Goal: Task Accomplishment & Management: Complete application form

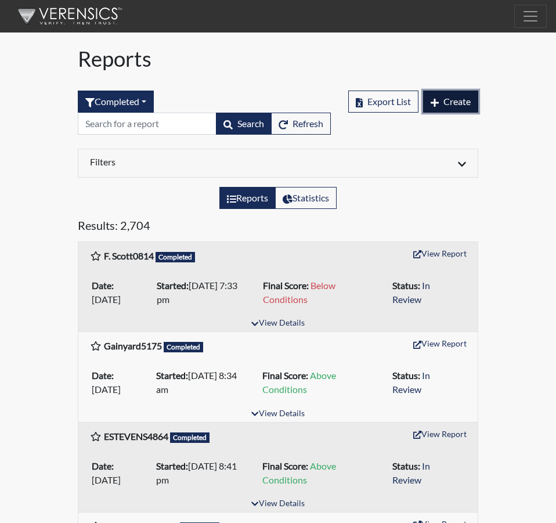
click at [443, 100] on span "Create" at bounding box center [456, 101] width 27 height 11
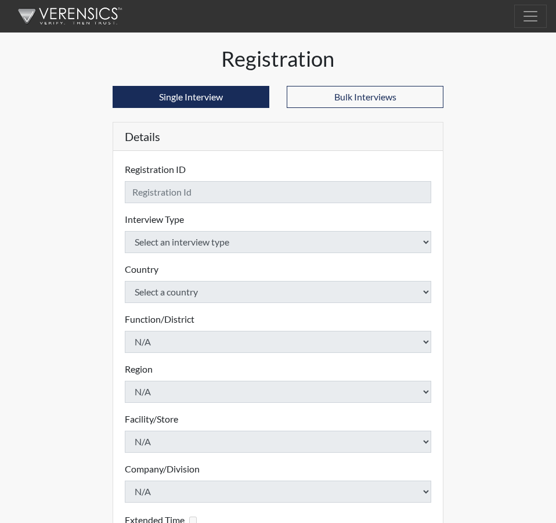
checkbox input "true"
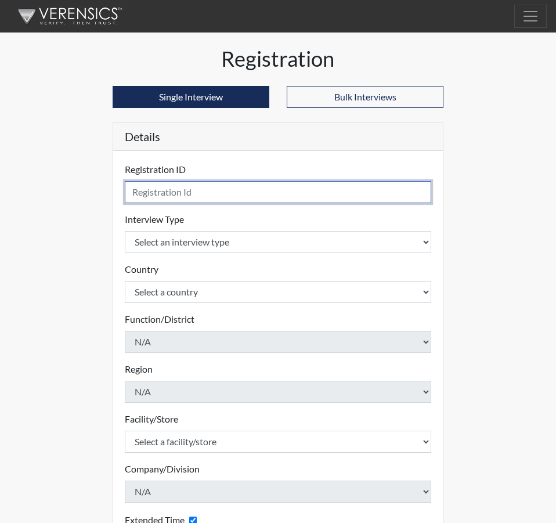
click at [156, 195] on input "text" at bounding box center [278, 192] width 306 height 22
type input "COMMANDER, SHAWNYETTA 6747"
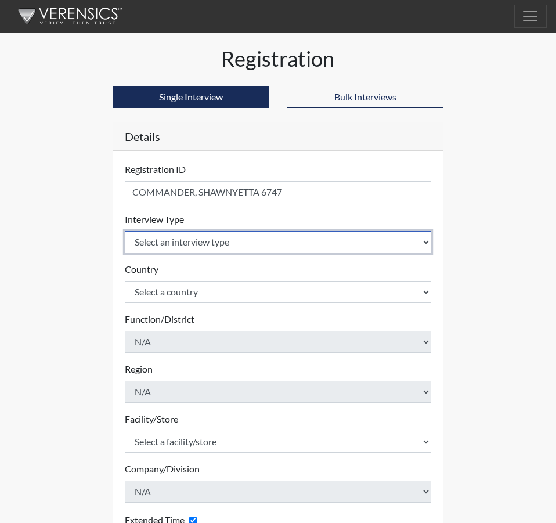
click at [425, 237] on select "Select an interview type Corrections Pre-Employment" at bounding box center [278, 242] width 306 height 22
select select "ff733e93-e1bf-11ea-9c9f-0eff0cf7eb8f"
click at [125, 231] on select "Select an interview type Corrections Pre-Employment" at bounding box center [278, 242] width 306 height 22
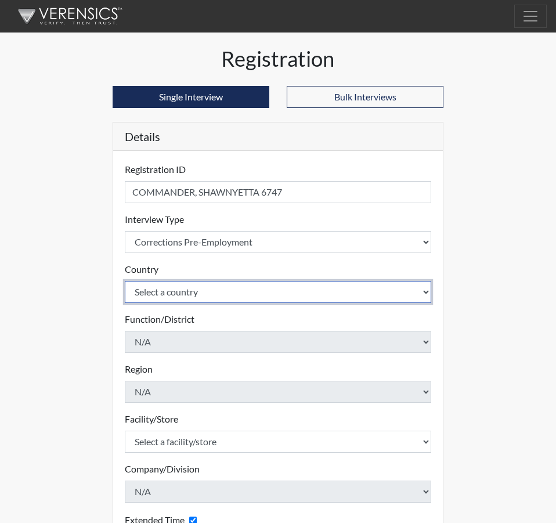
click at [427, 291] on select "Select a country [GEOGRAPHIC_DATA] [GEOGRAPHIC_DATA]" at bounding box center [278, 292] width 306 height 22
select select "united-states-of-[GEOGRAPHIC_DATA]"
click at [125, 281] on select "Select a country [GEOGRAPHIC_DATA] [GEOGRAPHIC_DATA]" at bounding box center [278, 292] width 306 height 22
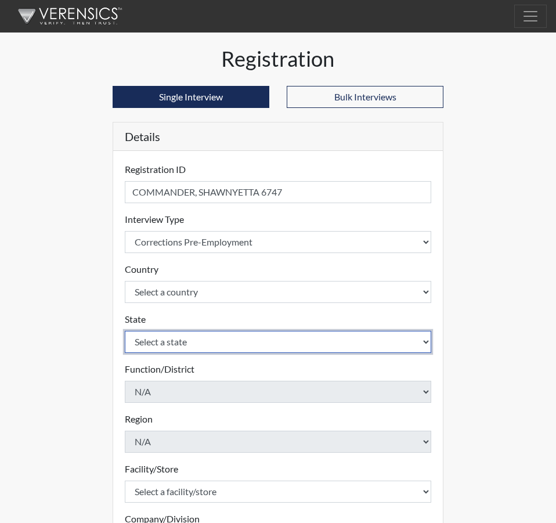
select select "SC"
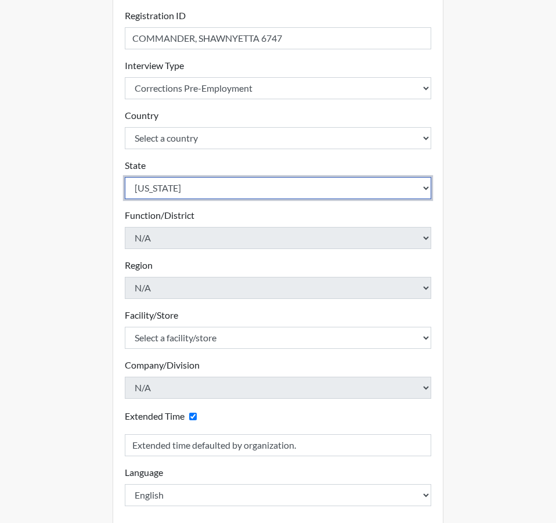
scroll to position [209, 0]
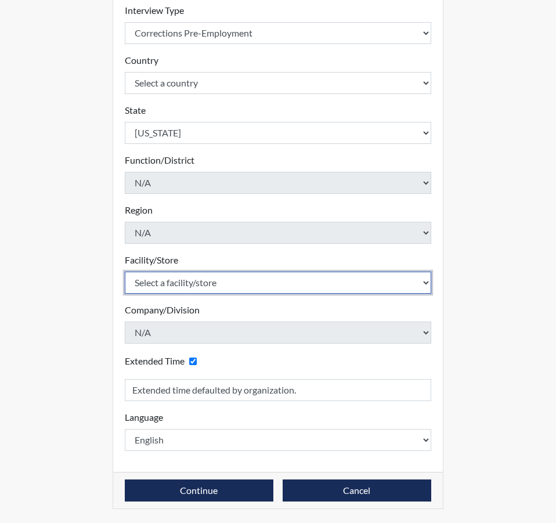
click at [427, 282] on select "Select a facility/store [GEOGRAPHIC_DATA] CI Broad River CI [PERSON_NAME] CI Di…" at bounding box center [278, 282] width 306 height 22
click at [154, 282] on select "Select a facility/store [GEOGRAPHIC_DATA] CI Broad River CI [PERSON_NAME] CI Di…" at bounding box center [278, 282] width 306 height 22
click at [425, 281] on select "Select a facility/store [GEOGRAPHIC_DATA] CI Broad River CI [PERSON_NAME] CI Di…" at bounding box center [278, 282] width 306 height 22
select select "e94c7925-c7cb-48ed-86f9-8be77b117e87"
click at [125, 271] on select "Select a facility/store [GEOGRAPHIC_DATA] CI Broad River CI [PERSON_NAME] CI Di…" at bounding box center [278, 282] width 306 height 22
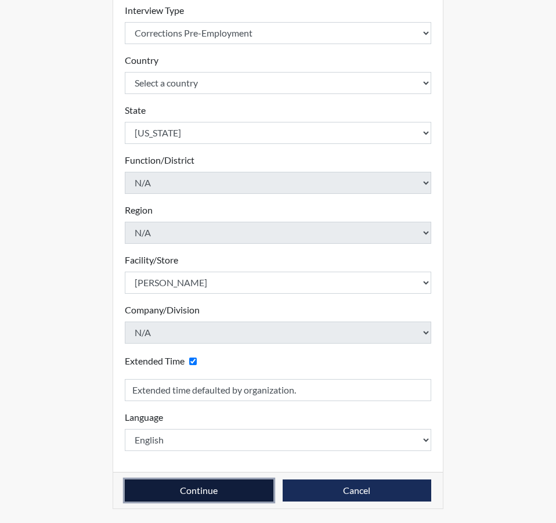
click at [206, 489] on button "Continue" at bounding box center [199, 490] width 148 height 22
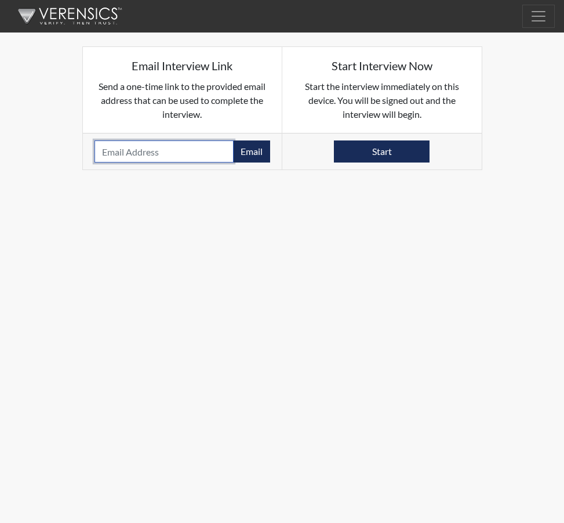
click at [136, 151] on input "email" at bounding box center [165, 151] width 140 height 22
paste input "[EMAIL_ADDRESS][DOMAIN_NAME]"
type input "[EMAIL_ADDRESS][DOMAIN_NAME]"
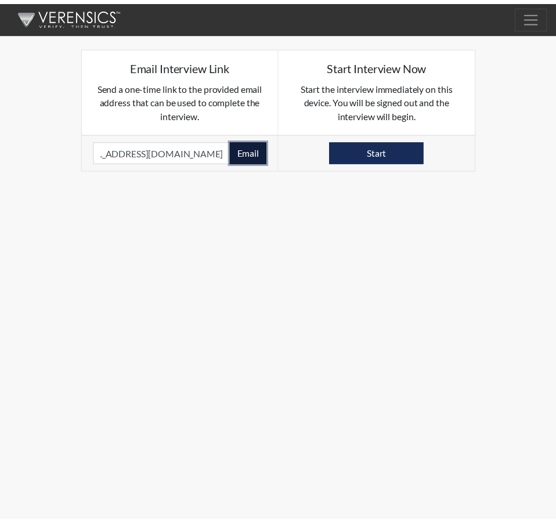
scroll to position [0, 0]
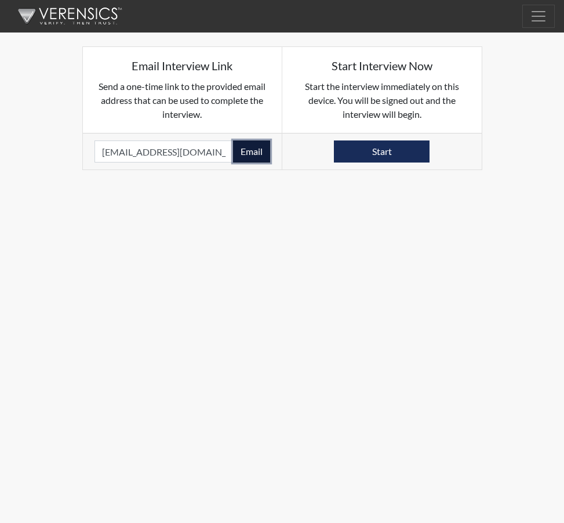
click at [256, 148] on button "Email" at bounding box center [251, 151] width 37 height 22
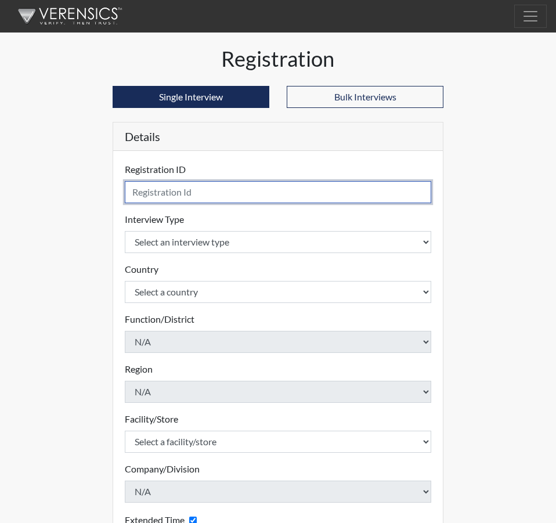
click at [148, 191] on input "text" at bounding box center [278, 192] width 306 height 22
type input "LOGAN, HUNTER"
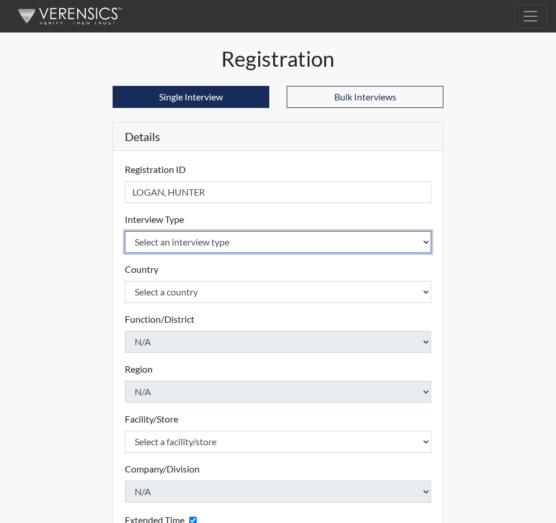
click at [421, 238] on select "Select an interview type Corrections Pre-Employment" at bounding box center [278, 242] width 306 height 22
select select "ff733e93-e1bf-11ea-9c9f-0eff0cf7eb8f"
click at [125, 231] on select "Select an interview type Corrections Pre-Employment" at bounding box center [278, 242] width 306 height 22
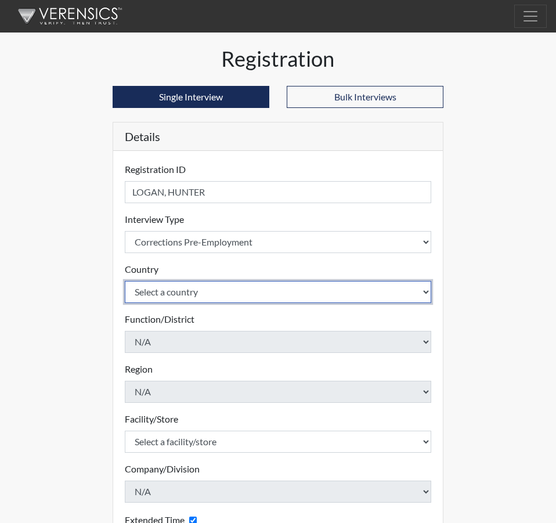
click at [428, 293] on select "Select a country [GEOGRAPHIC_DATA] [GEOGRAPHIC_DATA]" at bounding box center [278, 292] width 306 height 22
select select "united-states-of-[GEOGRAPHIC_DATA]"
click at [125, 281] on select "Select a country [GEOGRAPHIC_DATA] [GEOGRAPHIC_DATA]" at bounding box center [278, 292] width 306 height 22
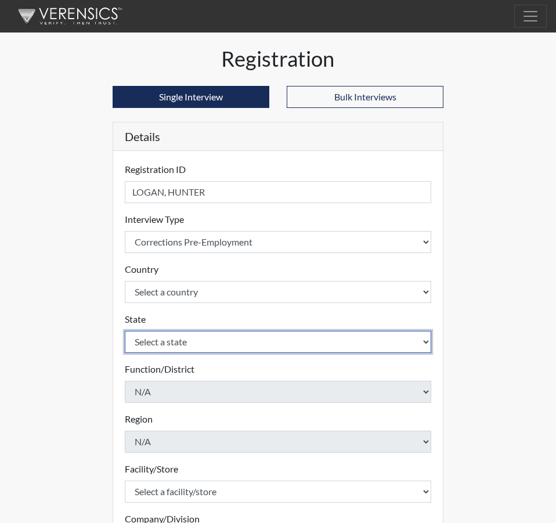
click at [425, 338] on select "Select a state [US_STATE] [US_STATE] [US_STATE] [US_STATE] [US_STATE] [US_STATE…" at bounding box center [278, 342] width 306 height 22
select select "SC"
click at [125, 331] on select "Select a state [US_STATE] [US_STATE] [US_STATE] [US_STATE] [US_STATE] [US_STATE…" at bounding box center [278, 342] width 306 height 22
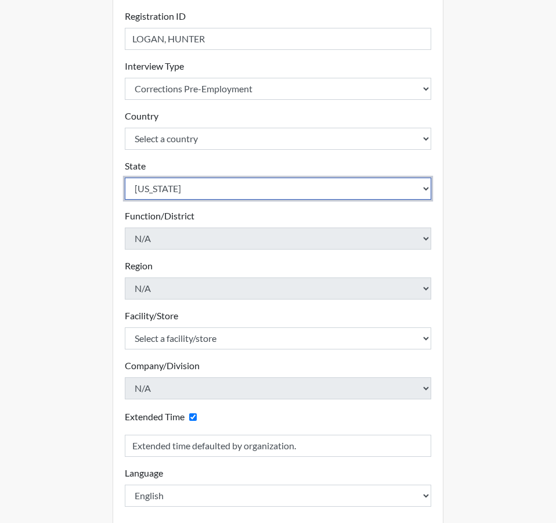
scroll to position [174, 0]
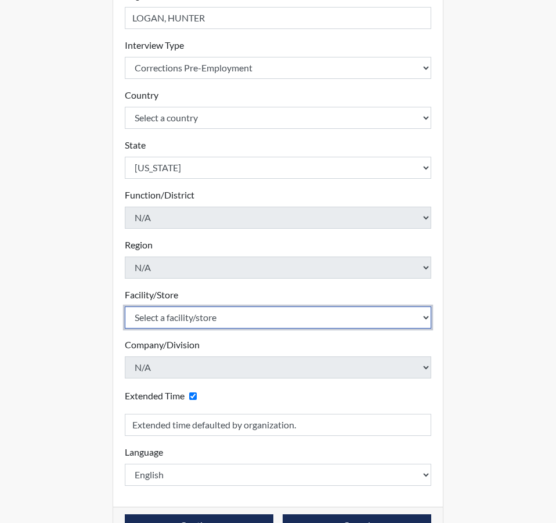
click at [427, 316] on select "Select a facility/store [GEOGRAPHIC_DATA] CI Broad River CI [PERSON_NAME] CI Di…" at bounding box center [278, 317] width 306 height 22
select select "e94c7925-c7cb-48ed-86f9-8be77b117e87"
click at [125, 306] on select "Select a facility/store [GEOGRAPHIC_DATA] CI Broad River CI [PERSON_NAME] CI Di…" at bounding box center [278, 317] width 306 height 22
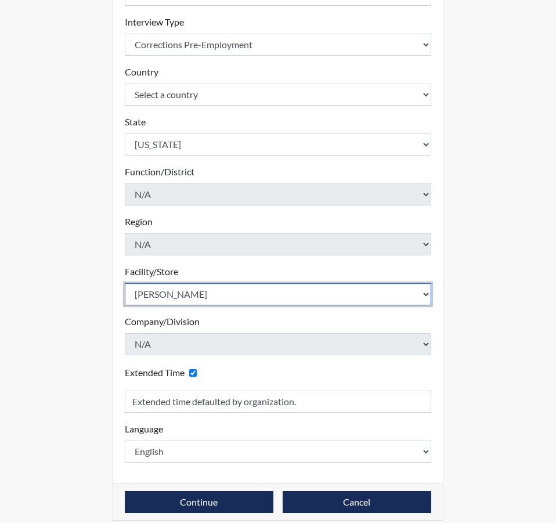
scroll to position [209, 0]
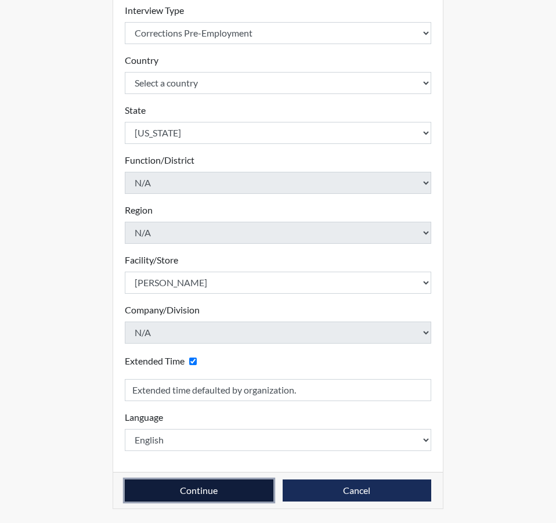
click at [198, 487] on button "Continue" at bounding box center [199, 490] width 148 height 22
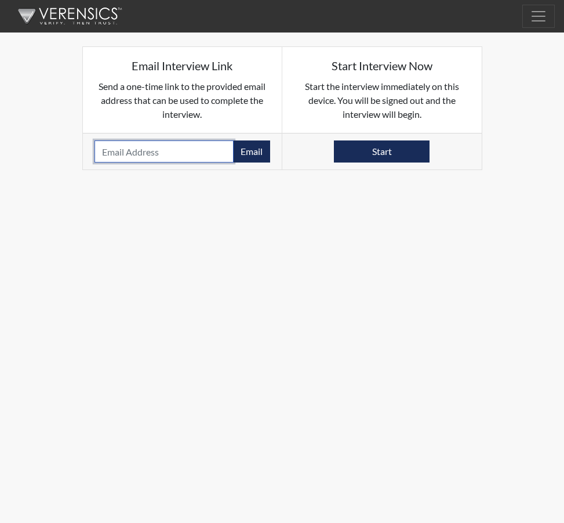
click at [133, 153] on input "email" at bounding box center [165, 151] width 140 height 22
paste input "[EMAIL_ADDRESS][DOMAIN_NAME]"
type input "[EMAIL_ADDRESS][DOMAIN_NAME]"
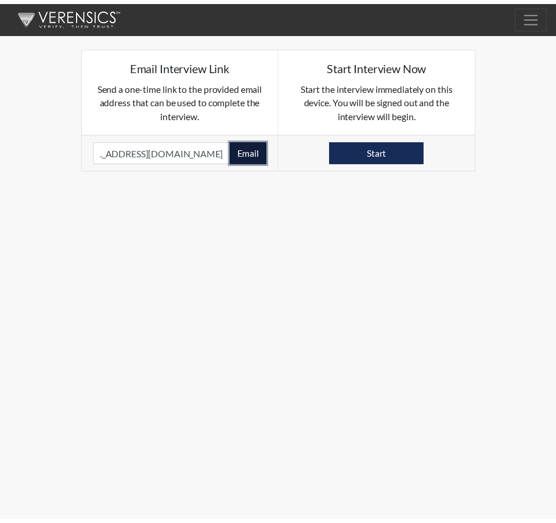
scroll to position [0, 0]
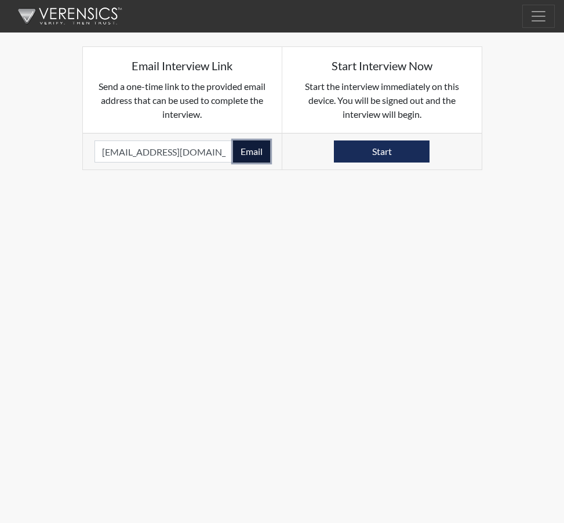
click at [258, 150] on button "Email" at bounding box center [251, 151] width 37 height 22
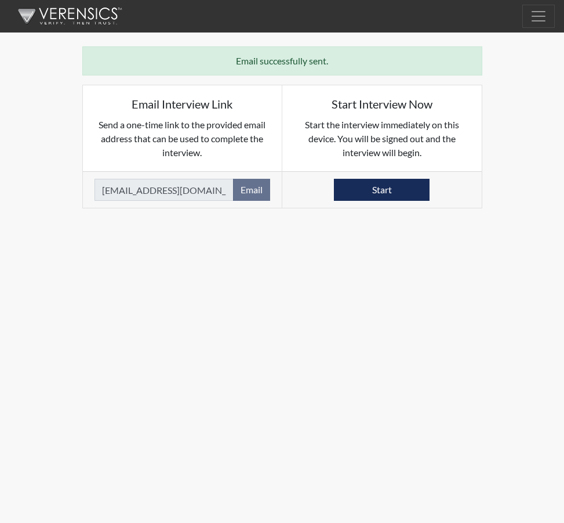
click at [278, 352] on body "Reports Create Help Center × Verensics Best Practices How to successfully use t…" at bounding box center [282, 261] width 564 height 523
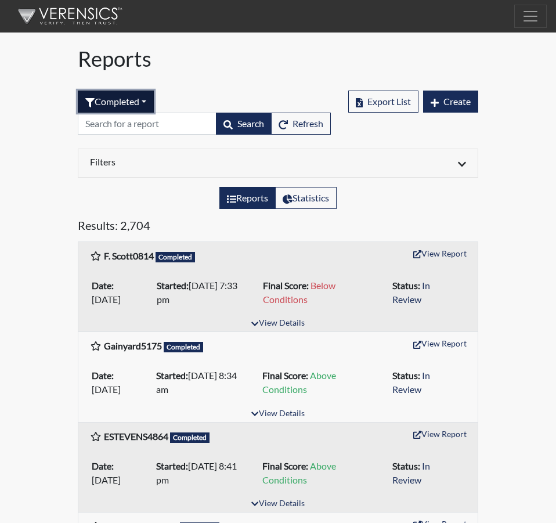
click at [148, 100] on button "Completed" at bounding box center [116, 101] width 76 height 22
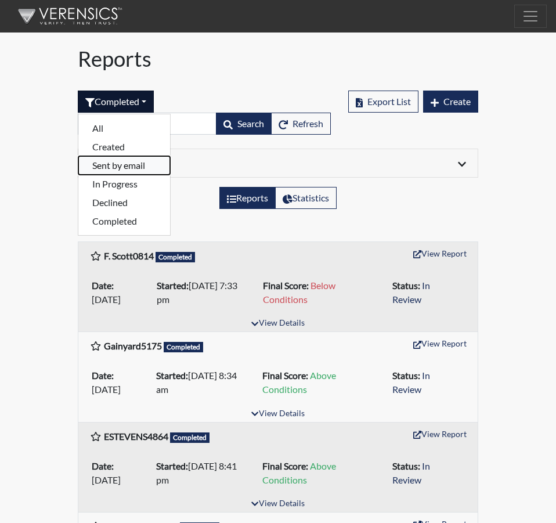
click at [111, 165] on button "Sent by email" at bounding box center [124, 165] width 92 height 19
